Goal: Transaction & Acquisition: Purchase product/service

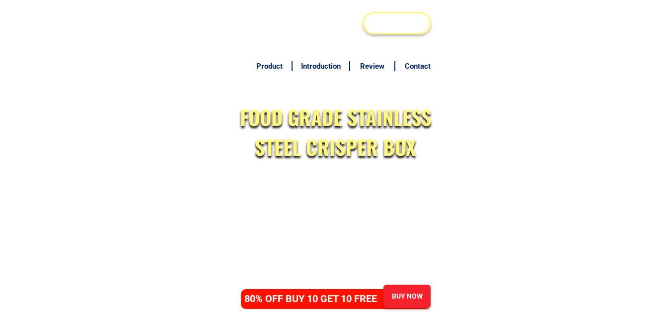
scroll to position [4851, 0]
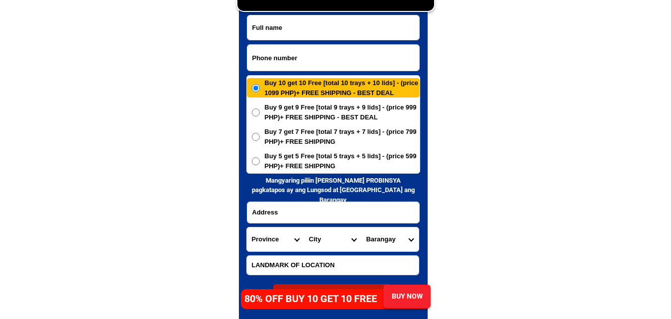
click at [320, 58] on input "Input phone_number" at bounding box center [333, 58] width 172 height 26
type input "09853213617"
paste input "[PERSON_NAME]"
click at [364, 30] on input "[PERSON_NAME]" at bounding box center [333, 27] width 172 height 24
type input "[PERSON_NAME]"
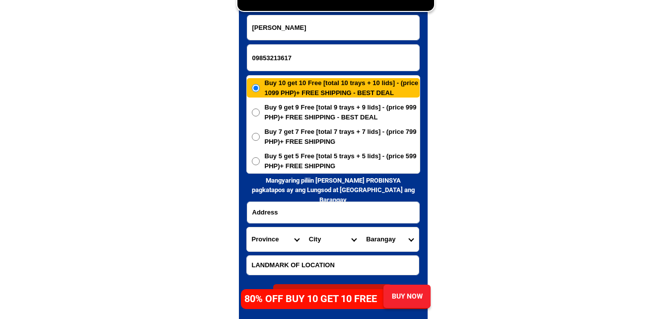
paste input "Barangay: igabay Purok: 2 Province: [GEOGRAPHIC_DATA]"
click at [324, 211] on input "Barangay: igabay Purok: 2 Province: [GEOGRAPHIC_DATA]" at bounding box center [333, 212] width 172 height 21
type input "Barangay: igabay Purok: 2 Province: [GEOGRAPHIC_DATA]"
click at [259, 235] on select "Province [GEOGRAPHIC_DATA] [GEOGRAPHIC_DATA] [GEOGRAPHIC_DATA] [GEOGRAPHIC_DATA…" at bounding box center [275, 239] width 57 height 24
select select "63_163"
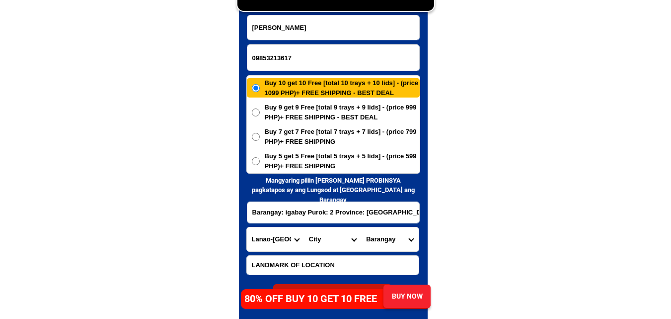
click at [247, 227] on select "Province [GEOGRAPHIC_DATA] [GEOGRAPHIC_DATA] [GEOGRAPHIC_DATA] [GEOGRAPHIC_DATA…" at bounding box center [275, 239] width 57 height 24
click at [334, 231] on select "City AMAI MANABILANG Bacolod-kalawi Balabagan [GEOGRAPHIC_DATA] Bayang Binidaya…" at bounding box center [332, 239] width 57 height 24
click at [329, 237] on select "City AMAI MANABILANG Bacolod-kalawi Balabagan [GEOGRAPHIC_DATA] Bayang Binidaya…" at bounding box center [332, 239] width 57 height 24
drag, startPoint x: 493, startPoint y: 229, endPoint x: 481, endPoint y: 228, distance: 11.9
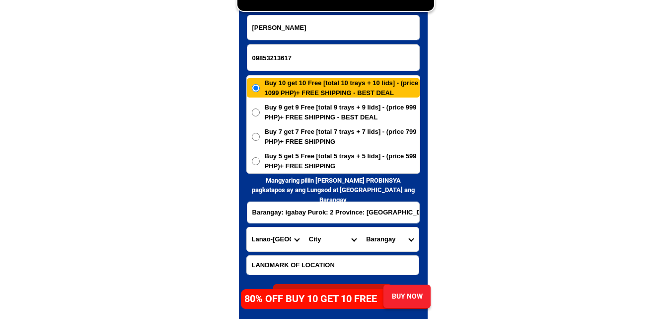
click at [381, 213] on input "Barangay: igabay Purok: 2 Province: [GEOGRAPHIC_DATA]" at bounding box center [333, 212] width 172 height 21
click at [332, 164] on span "Buy 5 get 5 Free [total 5 trays + 5 lids] - (price 599 PHP)+ FREE SHIPPING" at bounding box center [342, 160] width 155 height 19
click at [260, 164] on input "Buy 5 get 5 Free [total 5 trays + 5 lids] - (price 599 PHP)+ FREE SHIPPING" at bounding box center [256, 161] width 8 height 8
radio input "true"
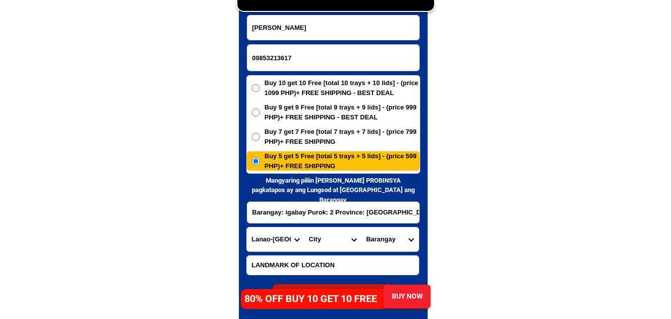
click at [327, 243] on select "City AMAI MANABILANG Bacolod-kalawi Balabagan [GEOGRAPHIC_DATA] Bayang Binidaya…" at bounding box center [332, 239] width 57 height 24
select select "63_1637261"
click at [304, 227] on select "City AMAI MANABILANG Bacolod-kalawi Balabagan [GEOGRAPHIC_DATA] Bayang Binidaya…" at bounding box center [332, 239] width 57 height 24
click at [393, 236] on select "Barangay Bagoaingud Banago Barorao [GEOGRAPHIC_DATA] [GEOGRAPHIC_DATA] Buenavis…" at bounding box center [389, 239] width 57 height 24
select select "63_16372618941"
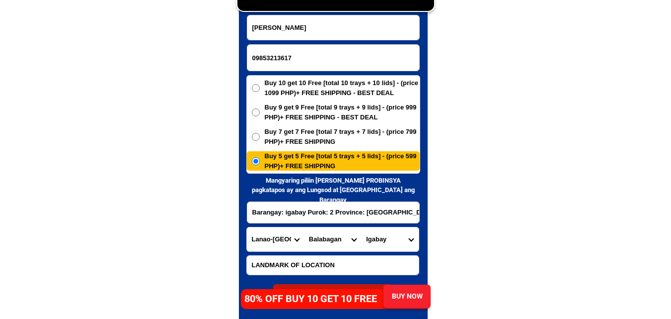
click at [361, 227] on select "Barangay Bagoaingud Banago Barorao [GEOGRAPHIC_DATA] [GEOGRAPHIC_DATA] Buenavis…" at bounding box center [389, 239] width 57 height 24
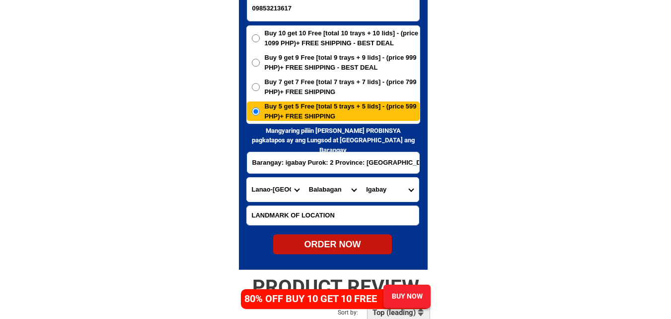
click at [345, 240] on div "ORDER NOW" at bounding box center [332, 244] width 119 height 13
radio input "true"
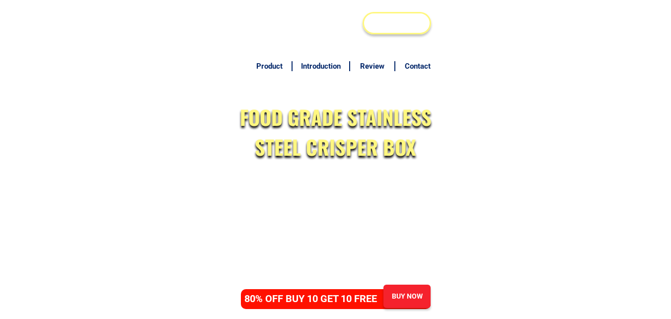
scroll to position [4901, 0]
